Goal: Task Accomplishment & Management: Manage account settings

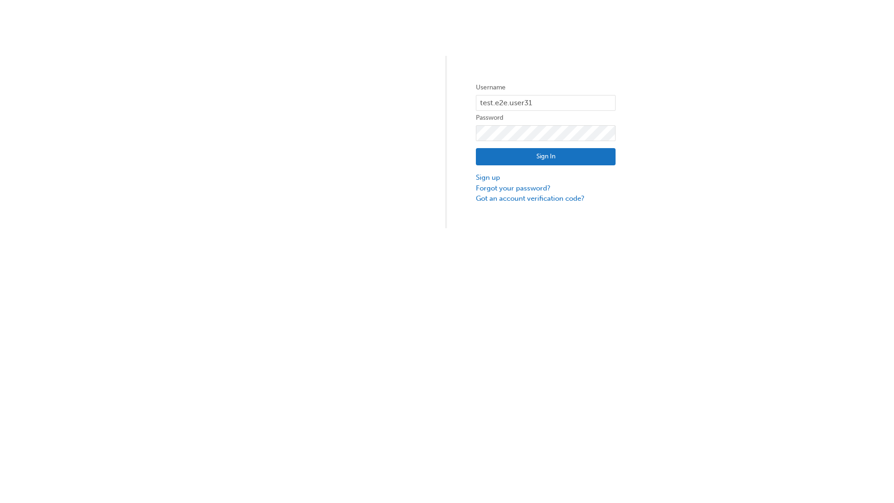
type input "test.e2e.user31"
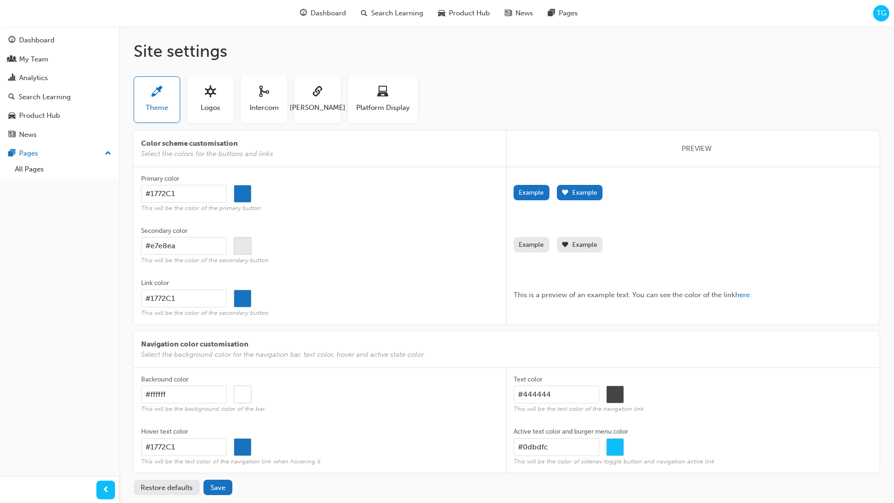
scroll to position [45, 0]
